Goal: Navigation & Orientation: Find specific page/section

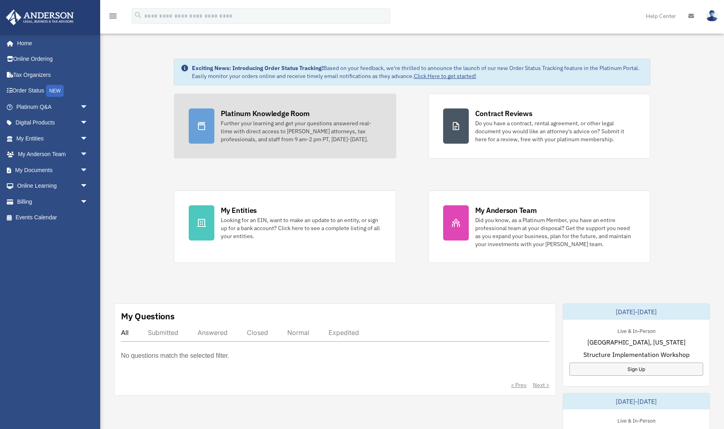
click at [246, 115] on div "Platinum Knowledge Room" at bounding box center [265, 114] width 89 height 10
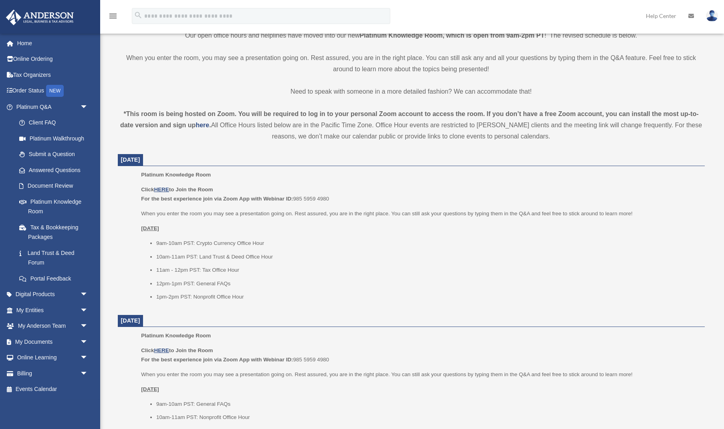
scroll to position [234, 0]
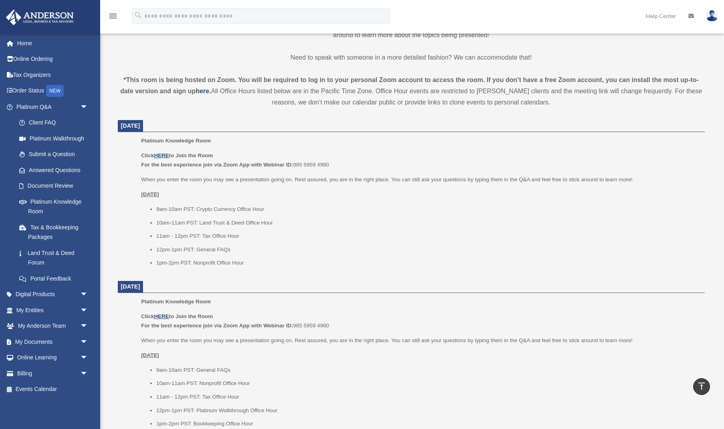
click at [160, 153] on u "HERE" at bounding box center [161, 156] width 15 height 6
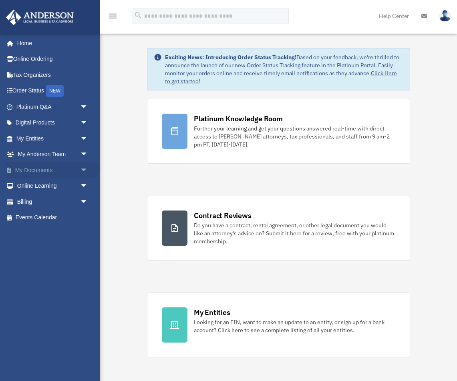
click at [83, 168] on span "arrow_drop_down" at bounding box center [88, 170] width 16 height 16
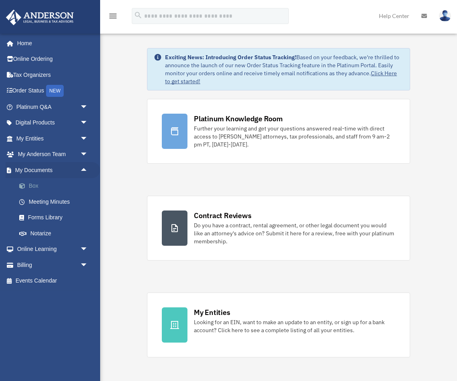
click at [34, 183] on link "Box" at bounding box center [55, 186] width 89 height 16
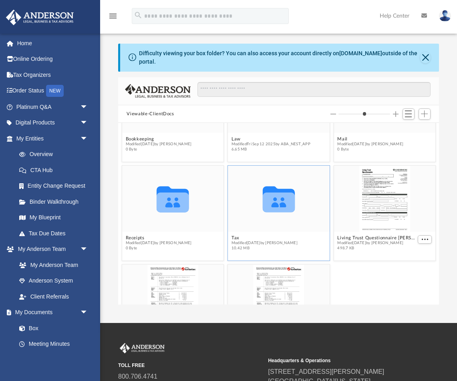
scroll to position [61, 0]
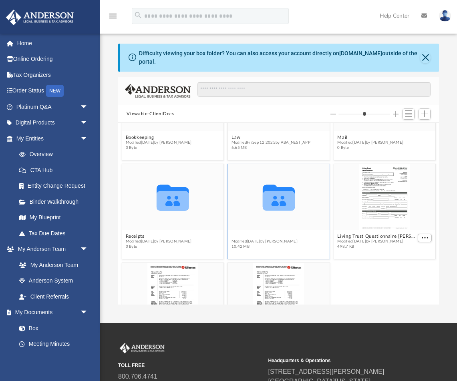
click at [237, 237] on button "Tax" at bounding box center [264, 236] width 66 height 5
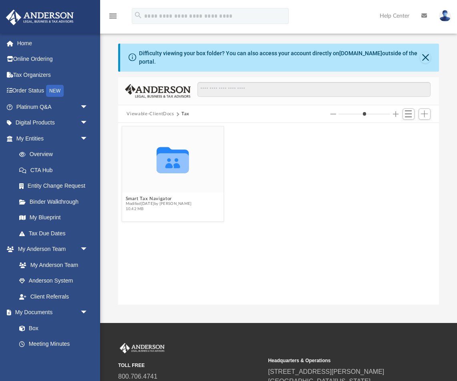
scroll to position [0, 0]
click at [147, 200] on button "Smart Tax Navigator" at bounding box center [158, 198] width 66 height 5
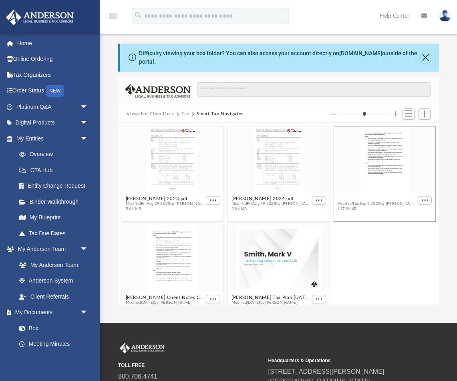
click at [369, 200] on button "Mark Smith STN Initial Summary 09-09-2025.pdf" at bounding box center [376, 198] width 79 height 5
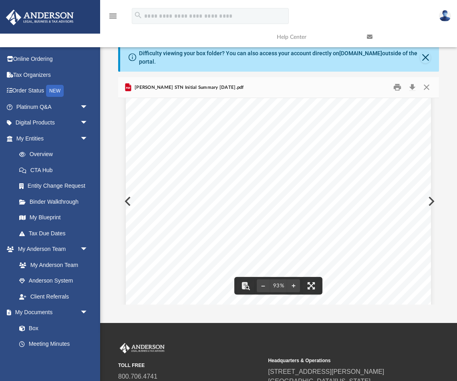
scroll to position [165, 0]
click at [432, 201] on button "Preview" at bounding box center [431, 201] width 18 height 22
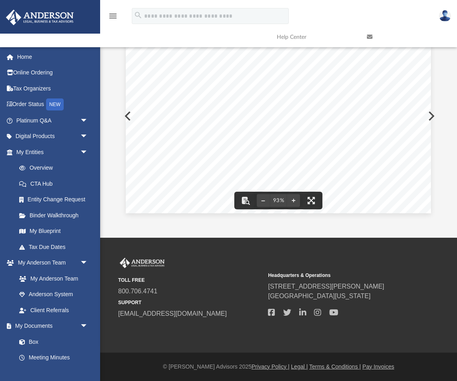
click at [433, 115] on button "Preview" at bounding box center [431, 116] width 18 height 22
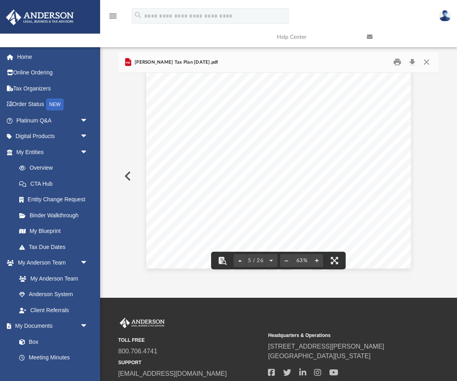
scroll to position [0, 0]
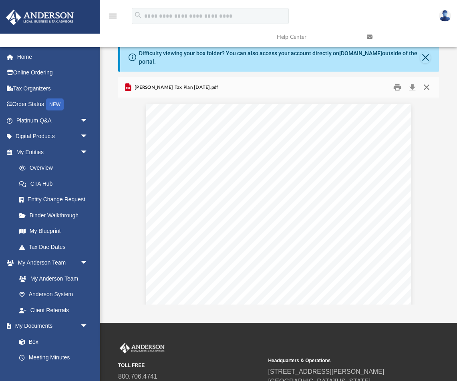
click at [426, 88] on button "Close" at bounding box center [426, 87] width 14 height 12
type input "*"
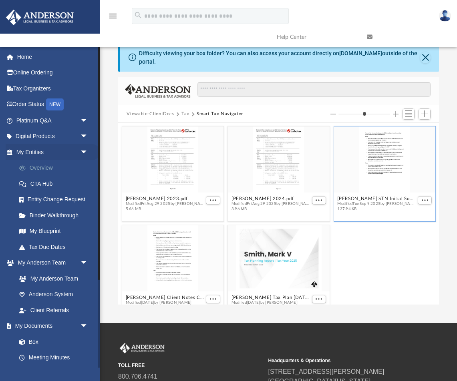
click at [40, 167] on link "Overview" at bounding box center [55, 168] width 89 height 16
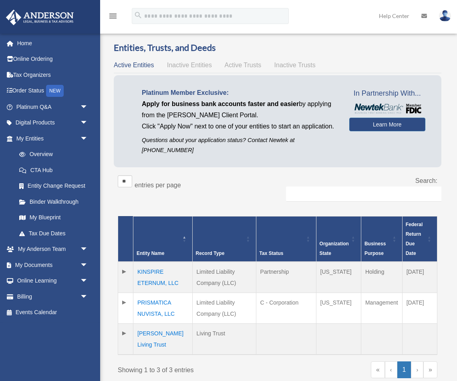
click at [173, 335] on td "Smith Living Trust" at bounding box center [162, 339] width 59 height 31
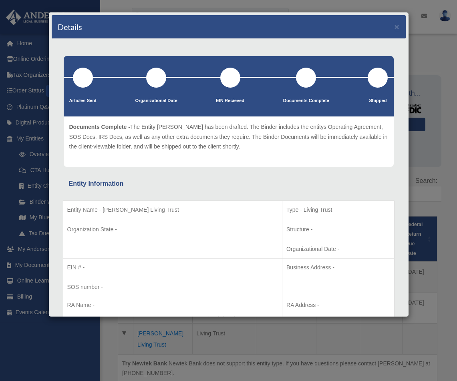
click at [398, 27] on button "×" at bounding box center [397, 26] width 5 height 8
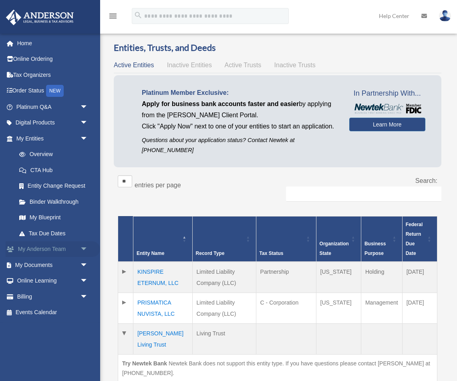
click at [83, 245] on span "arrow_drop_down" at bounding box center [88, 250] width 16 height 16
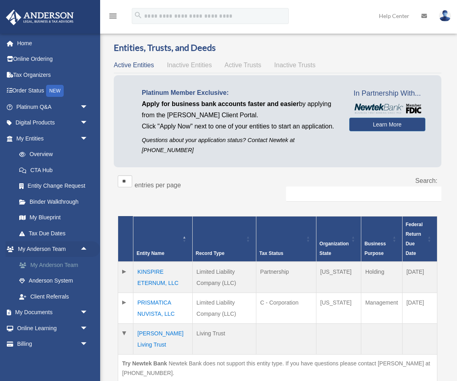
click at [64, 262] on link "My Anderson Team" at bounding box center [55, 265] width 89 height 16
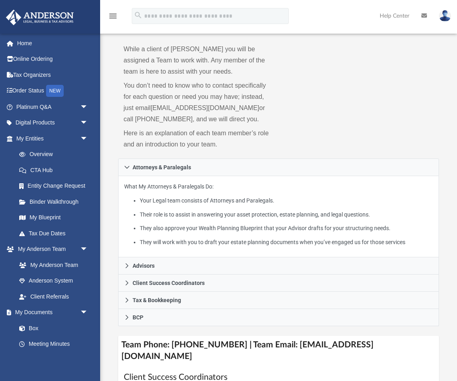
scroll to position [128, 0]
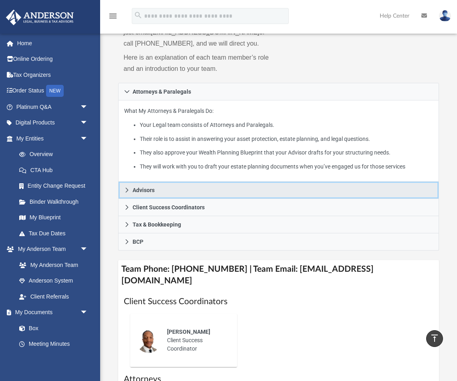
click at [127, 188] on icon at bounding box center [126, 190] width 3 height 5
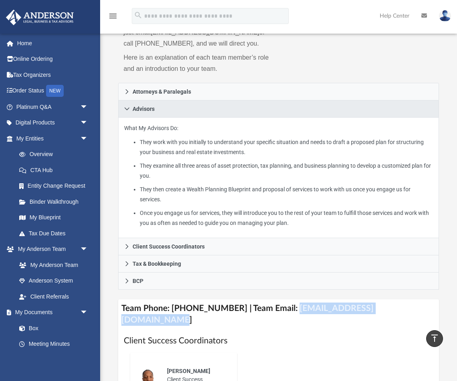
drag, startPoint x: 283, startPoint y: 308, endPoint x: 403, endPoint y: 305, distance: 119.4
click at [403, 305] on h4 "Team Phone: [PHONE_NUMBER] | Team Email: [EMAIL_ADDRESS][DOMAIN_NAME]" at bounding box center [278, 315] width 321 height 30
copy h4 "[EMAIL_ADDRESS][DOMAIN_NAME]"
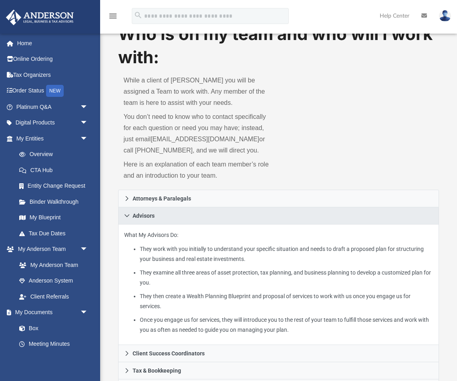
scroll to position [0, 0]
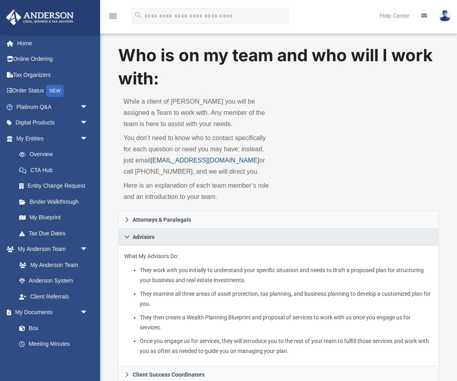
click at [167, 160] on link "[EMAIL_ADDRESS][DOMAIN_NAME]" at bounding box center [205, 160] width 109 height 7
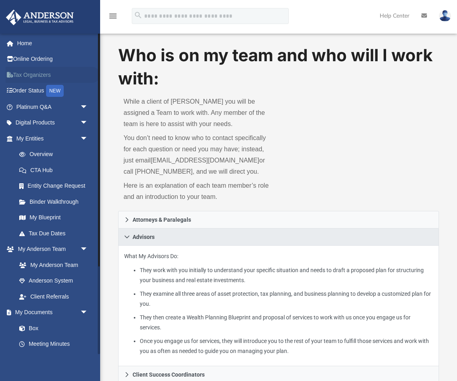
click at [33, 75] on link "Tax Organizers" at bounding box center [53, 75] width 95 height 16
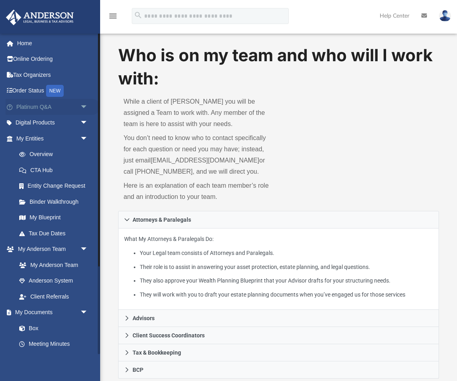
click at [83, 105] on span "arrow_drop_down" at bounding box center [88, 107] width 16 height 16
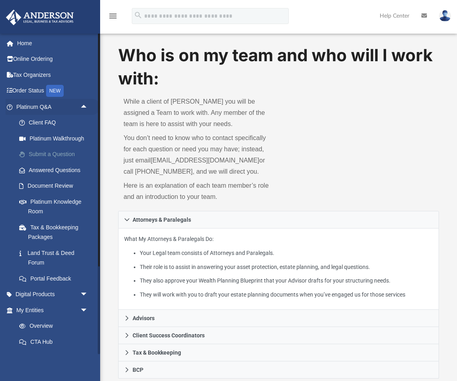
click at [60, 153] on link "Submit a Question" at bounding box center [55, 155] width 89 height 16
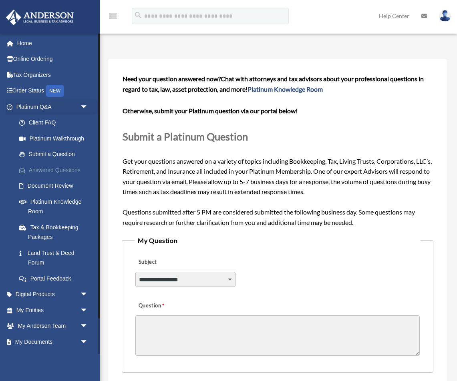
click at [54, 169] on link "Answered Questions" at bounding box center [55, 170] width 89 height 16
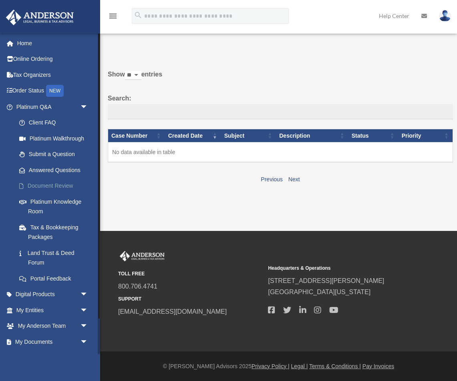
click at [52, 185] on link "Document Review" at bounding box center [55, 186] width 89 height 16
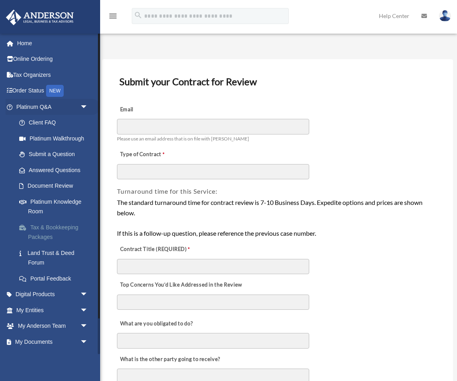
click at [44, 226] on link "Tax & Bookkeeping Packages" at bounding box center [55, 233] width 89 height 26
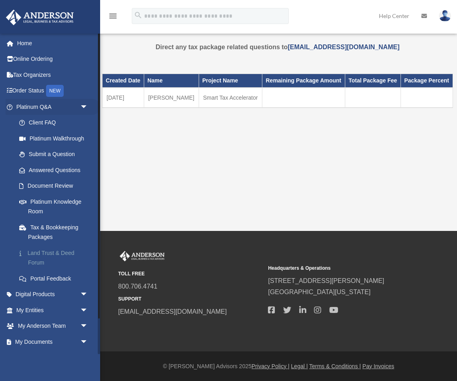
click at [53, 250] on link "Land Trust & Deed Forum" at bounding box center [55, 258] width 89 height 26
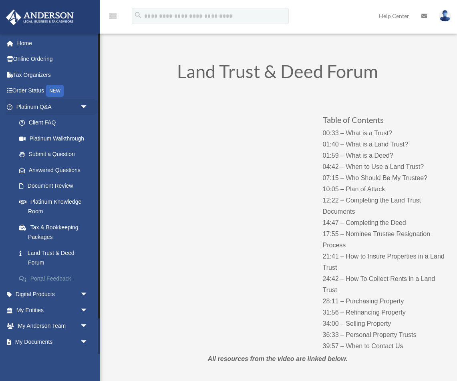
click at [51, 276] on link "Portal Feedback" at bounding box center [55, 279] width 89 height 16
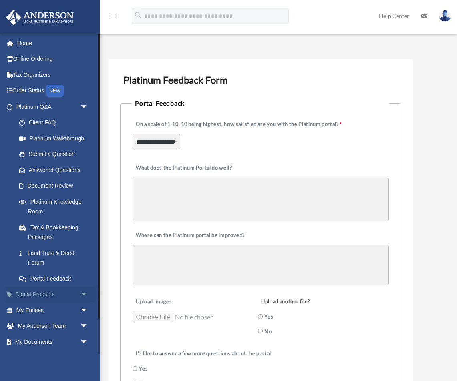
click at [84, 290] on span "arrow_drop_down" at bounding box center [88, 295] width 16 height 16
click at [46, 307] on div "Tax Toolbox" at bounding box center [59, 311] width 62 height 10
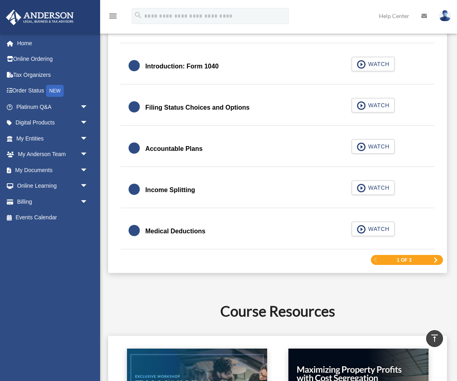
scroll to position [1164, 0]
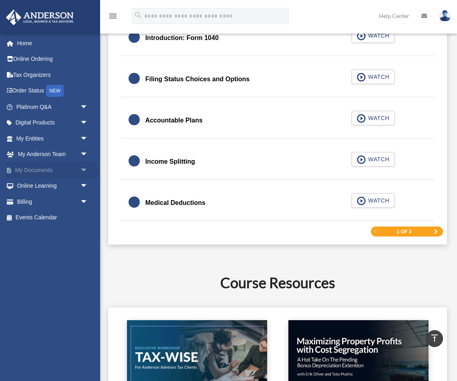
click at [84, 168] on span "arrow_drop_down" at bounding box center [88, 170] width 16 height 16
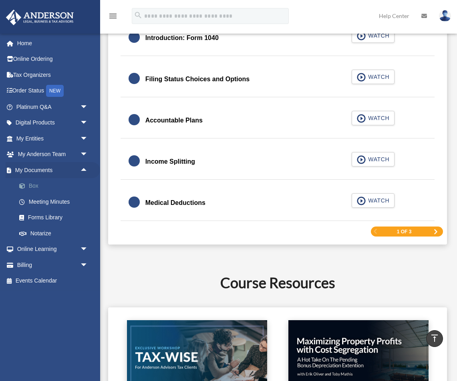
click at [30, 183] on link "Box" at bounding box center [55, 186] width 89 height 16
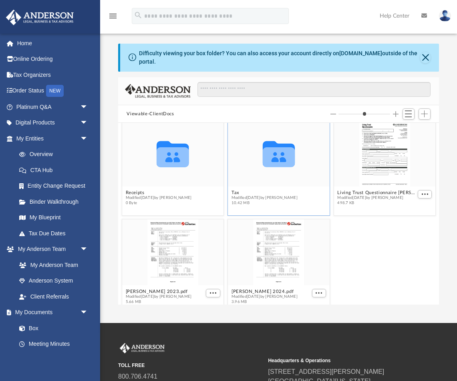
scroll to position [119, 0]
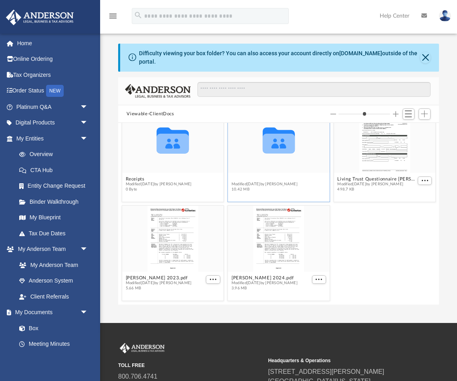
click at [240, 179] on button "Tax" at bounding box center [264, 179] width 66 height 5
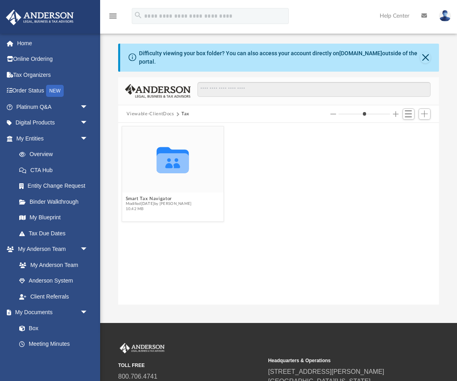
scroll to position [0, 0]
click at [157, 198] on button "Smart Tax Navigator" at bounding box center [158, 198] width 66 height 5
type input "*"
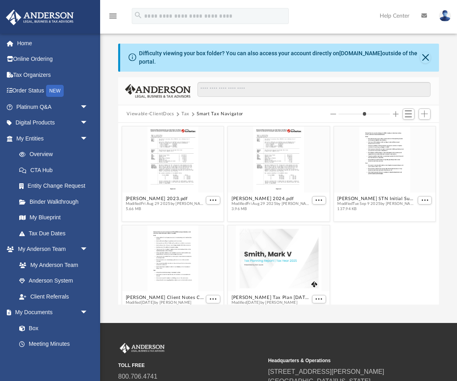
click at [427, 56] on button "Close" at bounding box center [425, 57] width 11 height 11
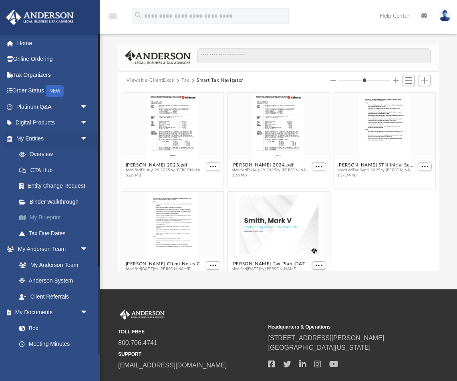
click at [51, 216] on link "My Blueprint" at bounding box center [55, 218] width 89 height 16
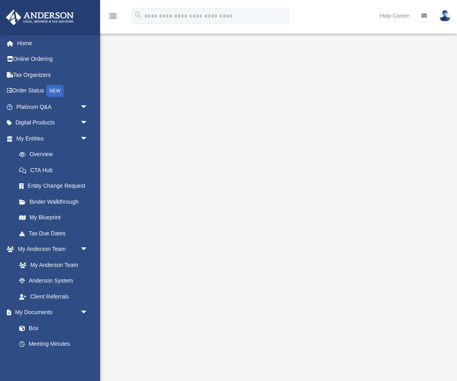
click at [444, 15] on img at bounding box center [445, 16] width 12 height 12
click at [444, 17] on img at bounding box center [445, 16] width 12 height 12
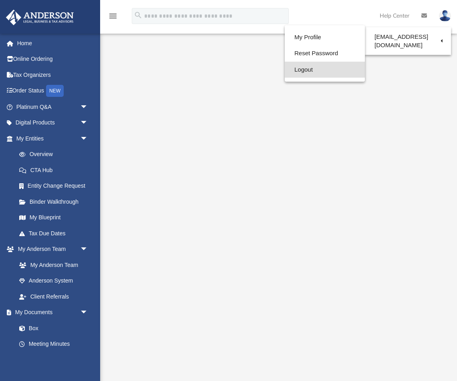
click at [301, 70] on link "Logout" at bounding box center [325, 70] width 80 height 16
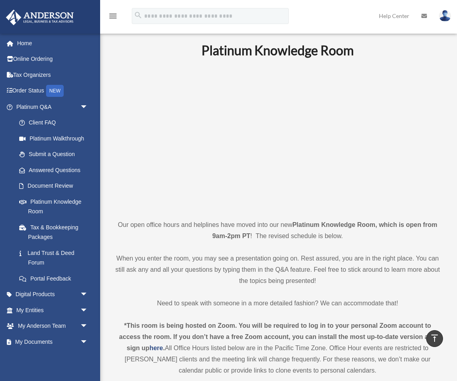
scroll to position [234, 0]
